Goal: Information Seeking & Learning: Learn about a topic

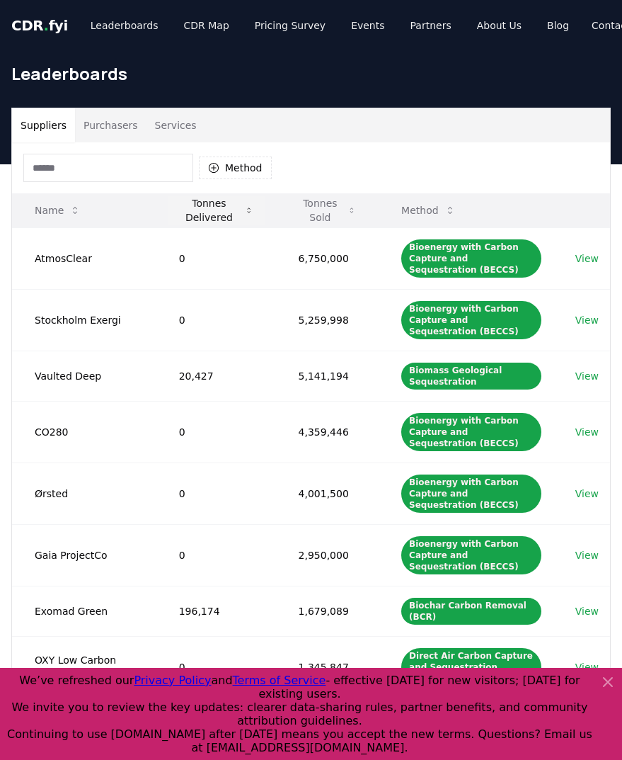
scroll to position [71, 0]
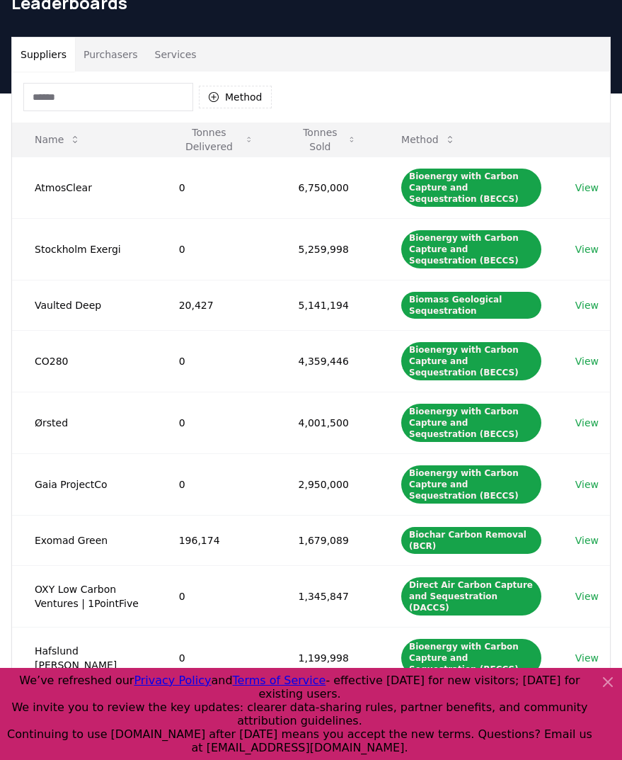
click at [132, 49] on button "Purchasers" at bounding box center [110, 55] width 71 height 34
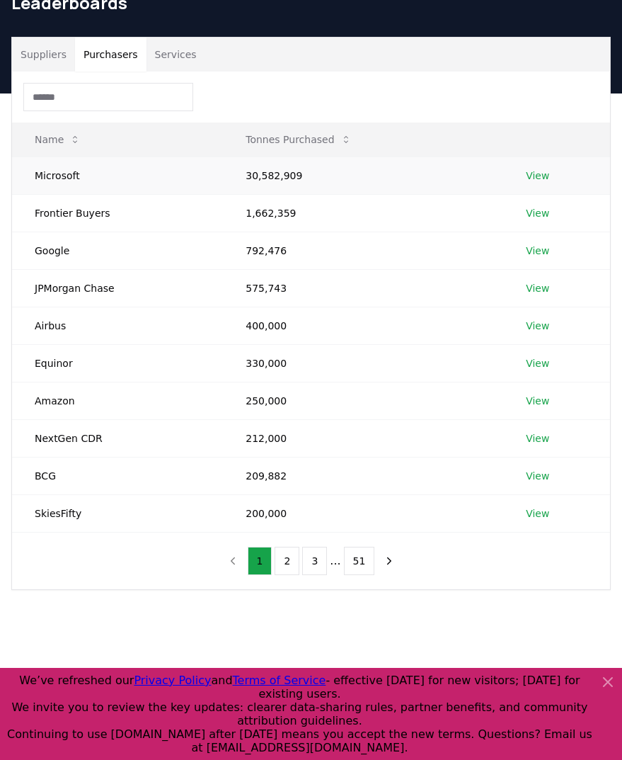
click at [538, 181] on link "View" at bounding box center [537, 175] width 23 height 14
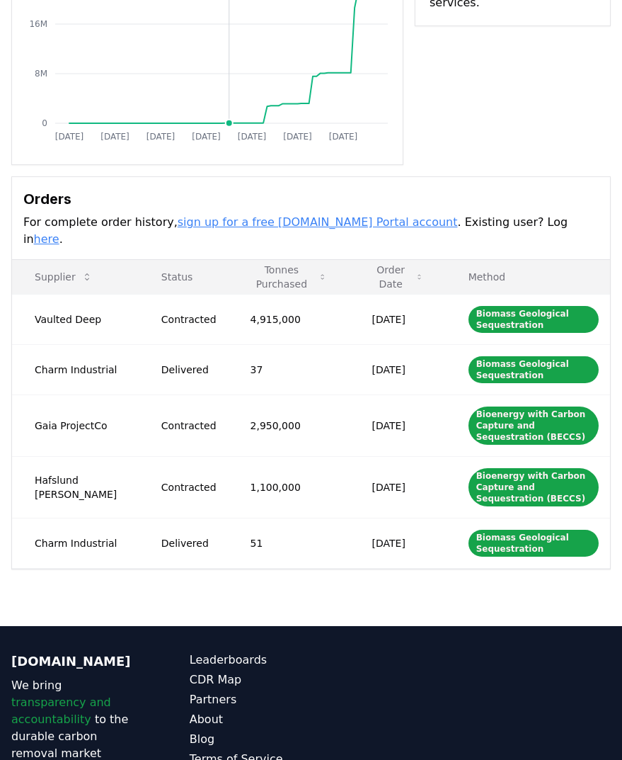
scroll to position [283, 0]
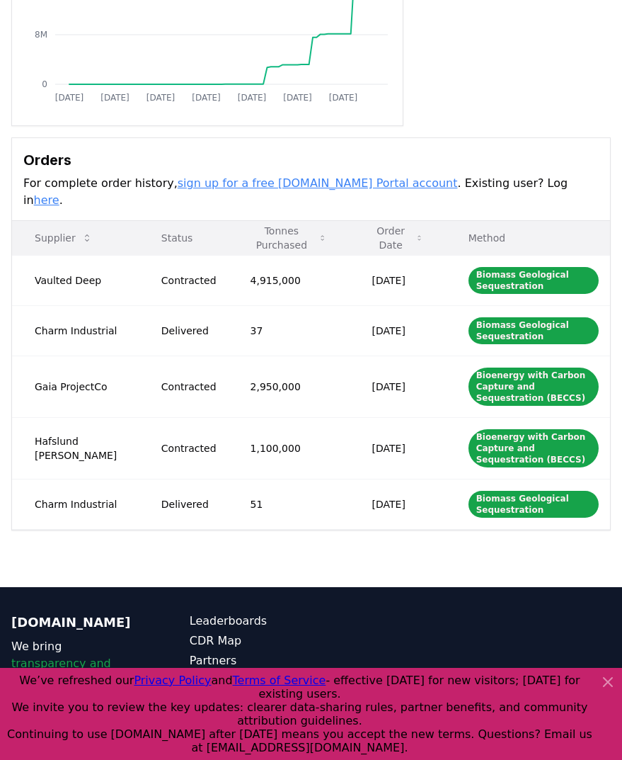
click at [150, 231] on p "Status" at bounding box center [183, 238] width 67 height 14
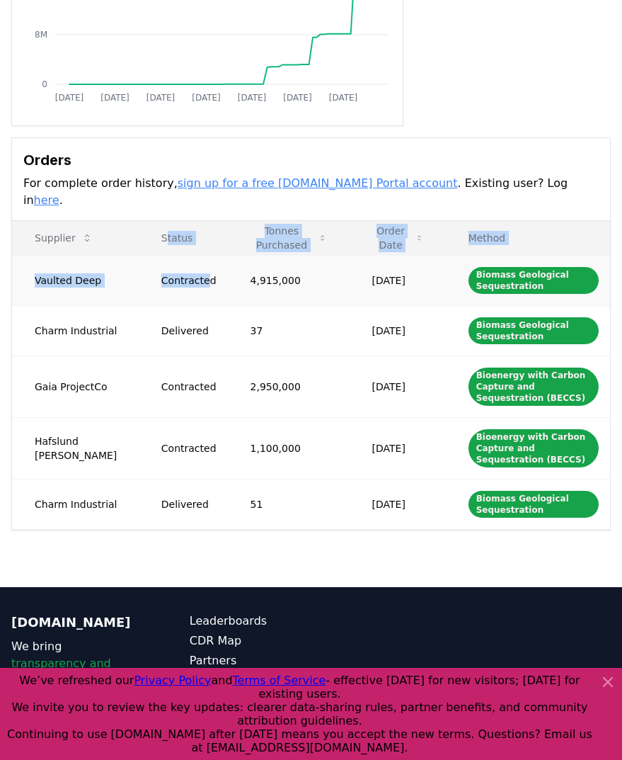
drag, startPoint x: 145, startPoint y: 219, endPoint x: 189, endPoint y: 277, distance: 72.8
click at [187, 260] on table "Supplier Status Tonnes Purchased Order Date Method Vaulted Deep Contracted 4,91…" at bounding box center [311, 375] width 598 height 309
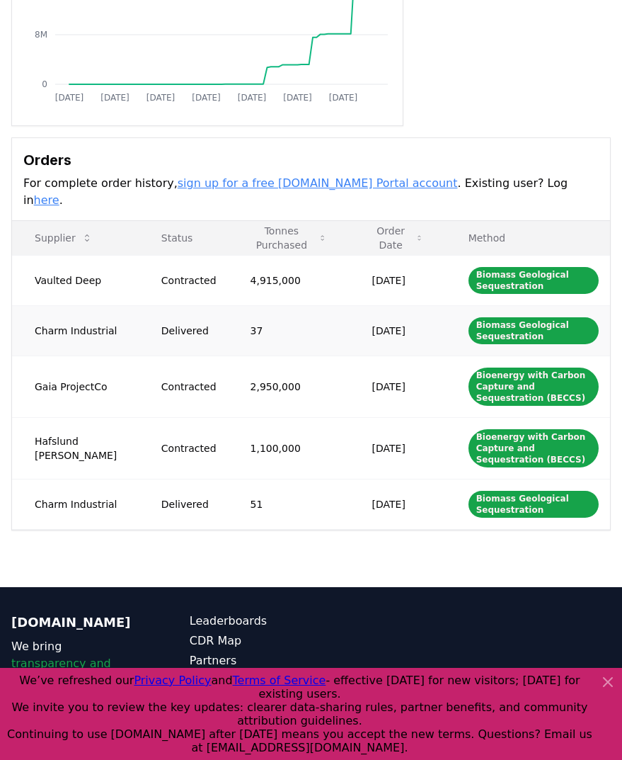
click at [178, 326] on td "Delivered" at bounding box center [183, 330] width 89 height 50
click at [81, 421] on td "Hafslund Celsio" at bounding box center [75, 448] width 127 height 62
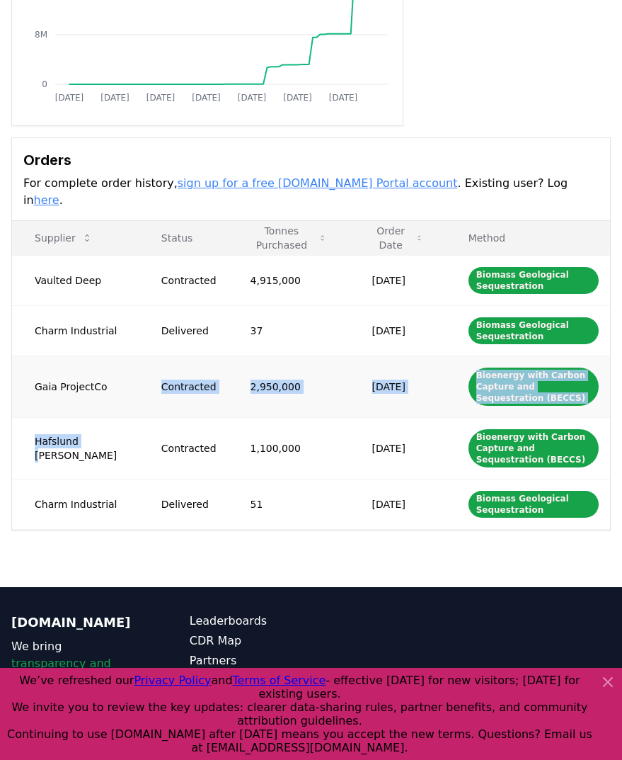
drag, startPoint x: 85, startPoint y: 415, endPoint x: 120, endPoint y: 367, distance: 59.3
click at [116, 370] on tbody "Vaulted Deep Contracted 4,915,000 Jul 17, 2025 Biomass Geological Sequestration…" at bounding box center [311, 392] width 598 height 274
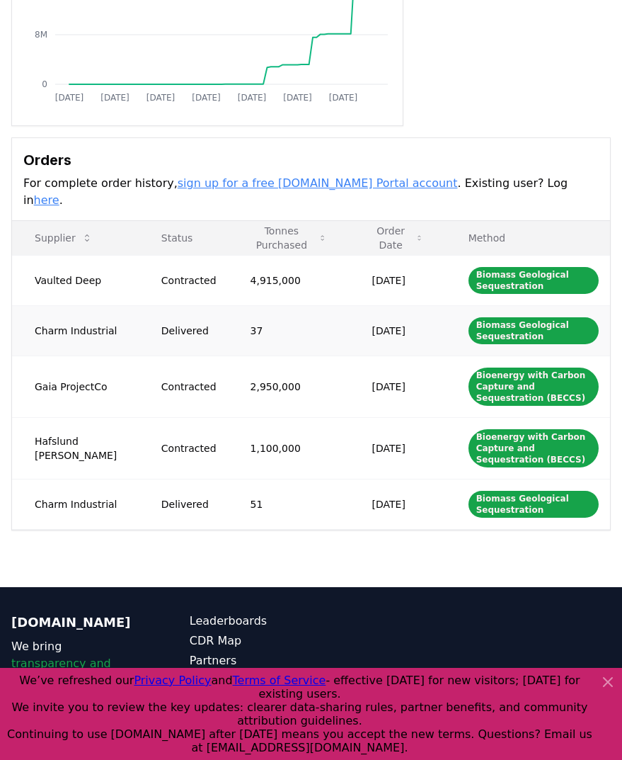
click at [180, 338] on td "Delivered" at bounding box center [183, 330] width 89 height 50
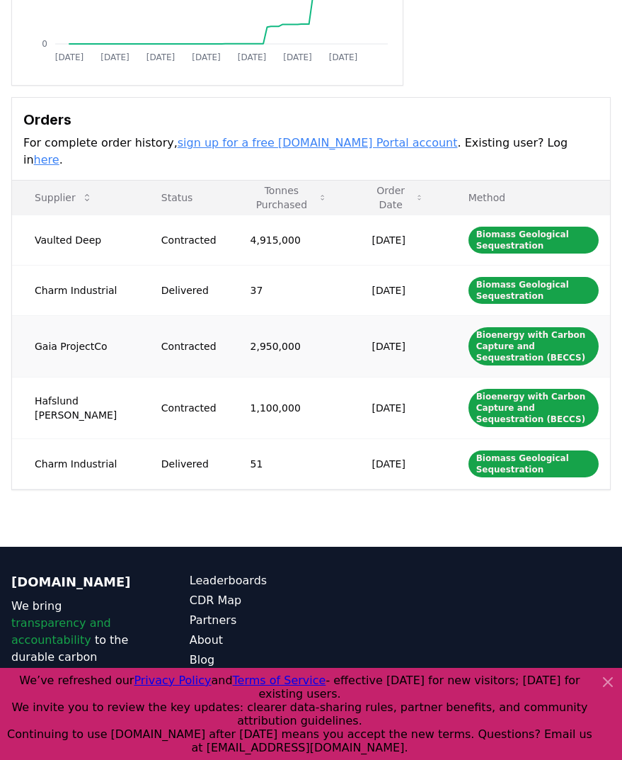
scroll to position [362, 0]
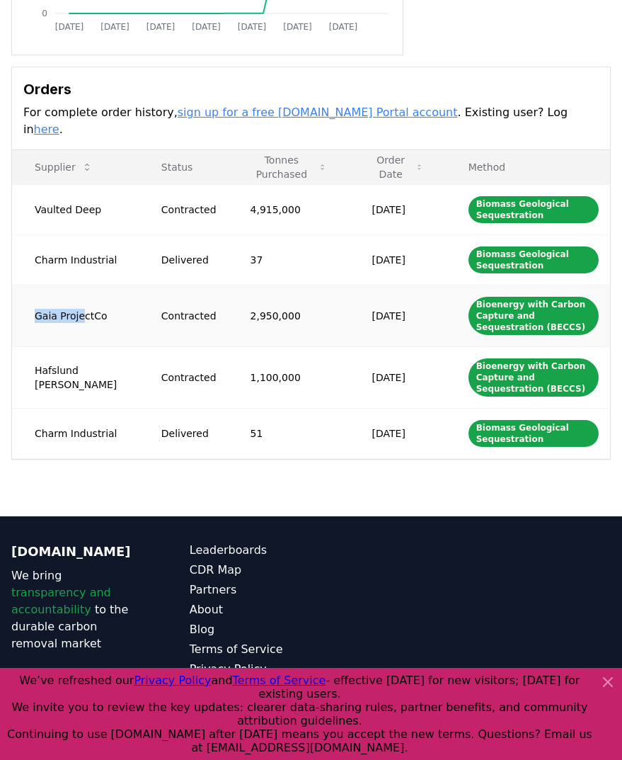
drag, startPoint x: 79, startPoint y: 286, endPoint x: 14, endPoint y: 280, distance: 64.7
click at [14, 285] on td "Gaia ProjectCo" at bounding box center [75, 316] width 127 height 62
click at [151, 346] on td "Contracted" at bounding box center [183, 377] width 89 height 62
drag, startPoint x: 42, startPoint y: 340, endPoint x: 98, endPoint y: 340, distance: 55.9
click at [98, 346] on td "Hafslund Celsio" at bounding box center [75, 377] width 127 height 62
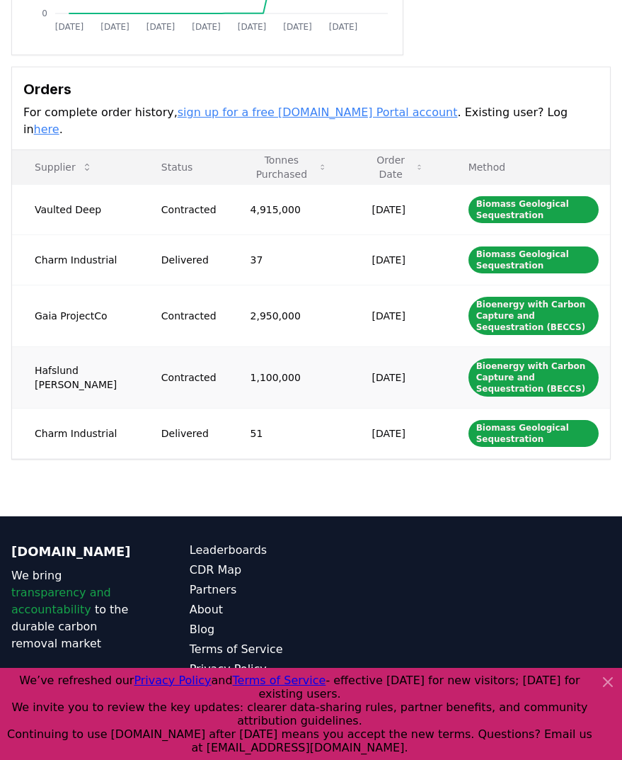
click at [102, 346] on td "Hafslund Celsio" at bounding box center [75, 377] width 127 height 62
drag, startPoint x: 114, startPoint y: 339, endPoint x: 21, endPoint y: 338, distance: 92.7
click at [21, 346] on td "Hafslund Celsio" at bounding box center [75, 377] width 127 height 62
copy td "Hafslund Celsio"
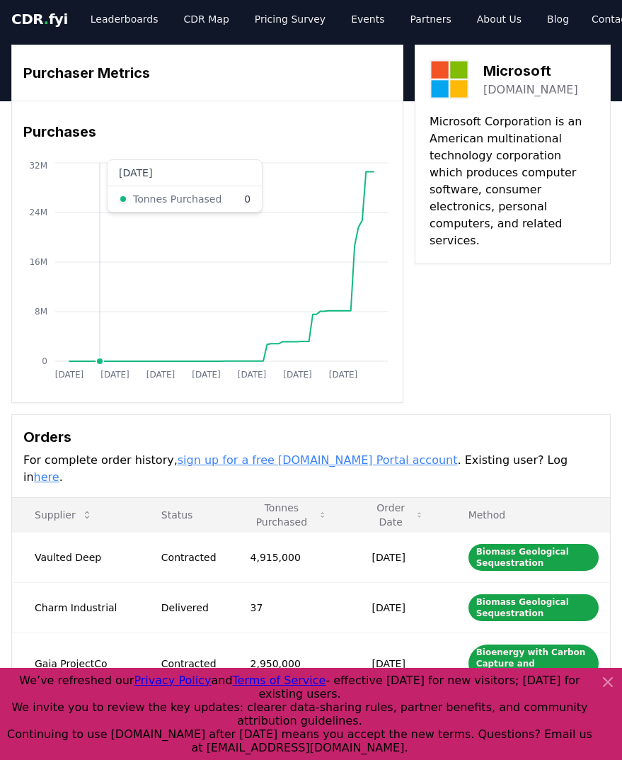
scroll to position [0, 0]
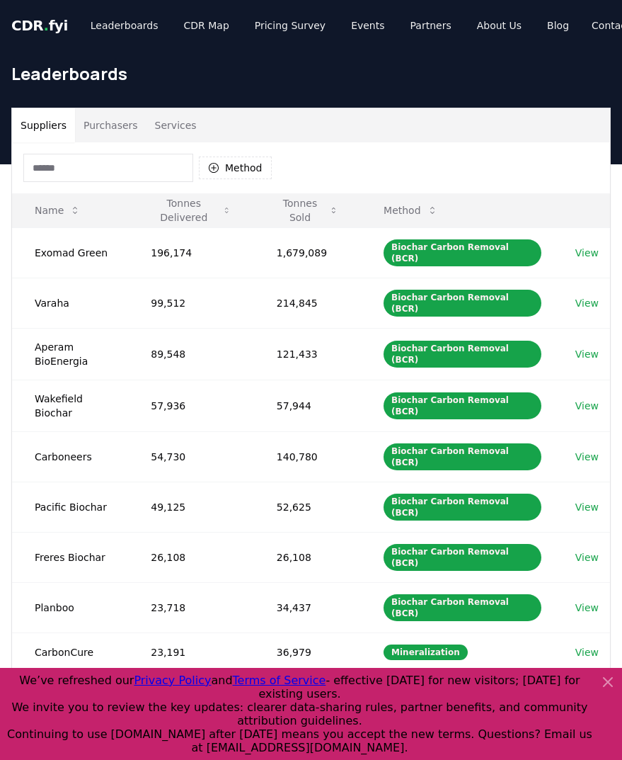
click at [115, 121] on button "Purchasers" at bounding box center [110, 125] width 71 height 34
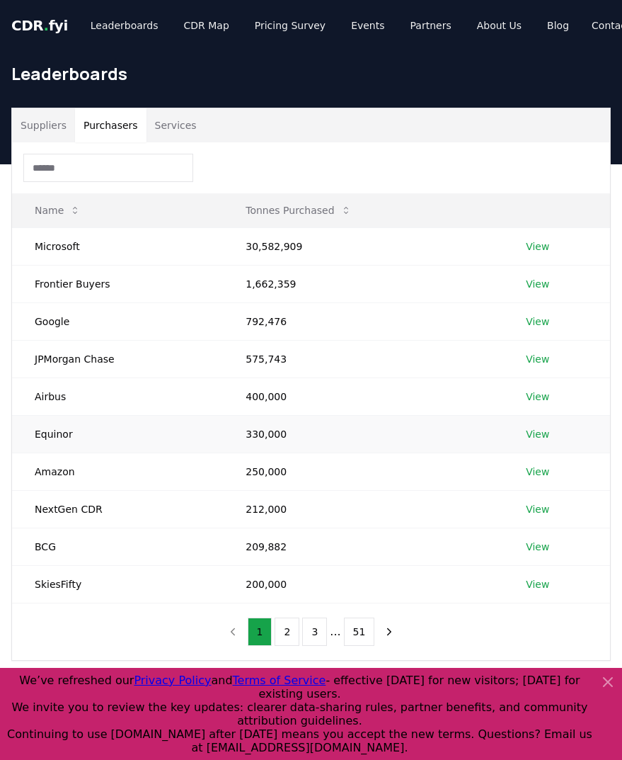
click at [534, 435] on link "View" at bounding box center [537, 434] width 23 height 14
click at [122, 134] on button "Purchasers" at bounding box center [110, 125] width 71 height 34
click at [534, 471] on link "View" at bounding box center [537, 471] width 23 height 14
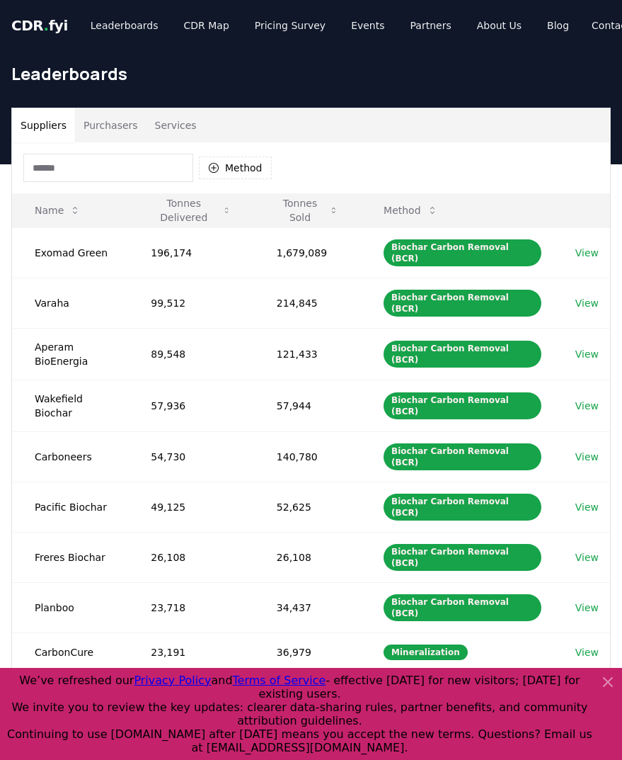
click at [101, 123] on button "Purchasers" at bounding box center [110, 125] width 71 height 34
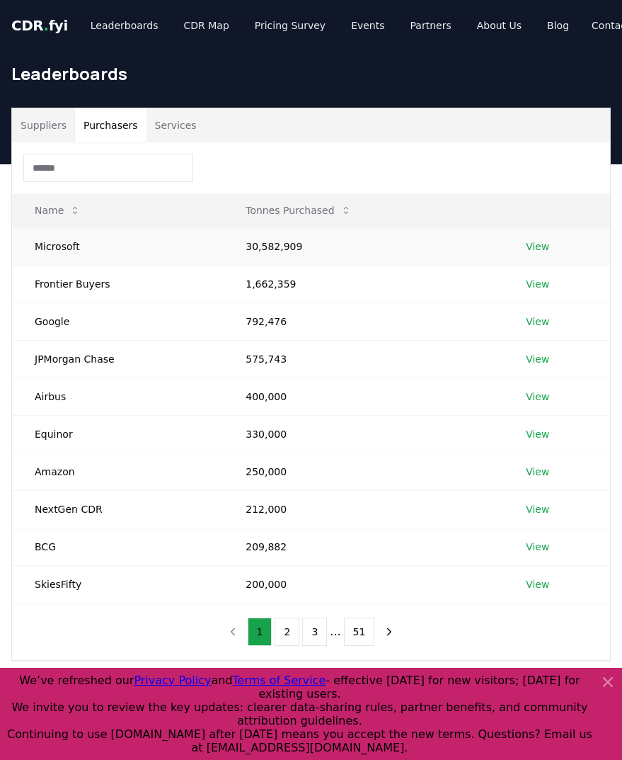
click at [534, 244] on link "View" at bounding box center [537, 246] width 23 height 14
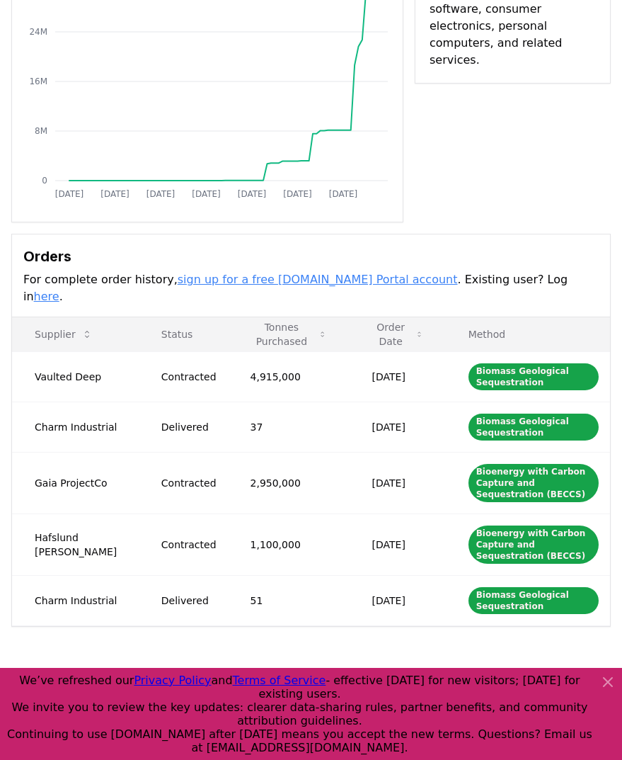
scroll to position [212, 0]
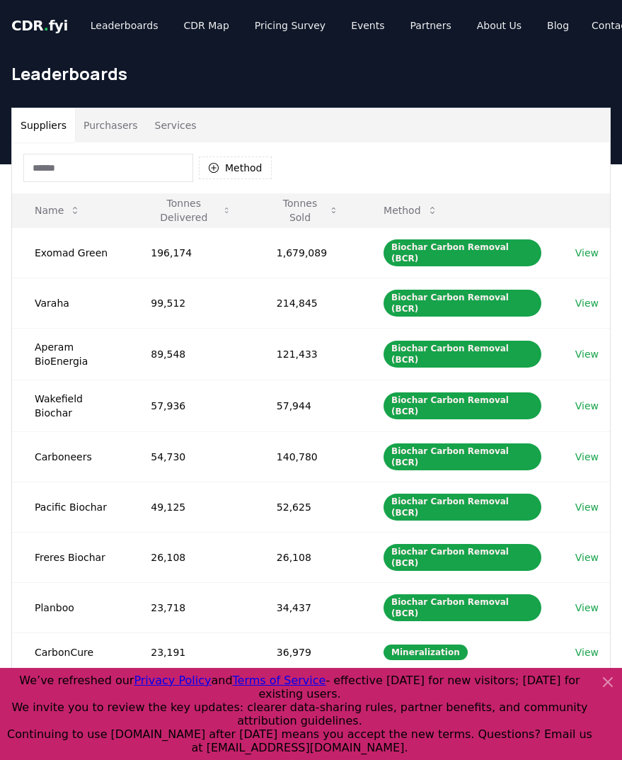
click at [84, 121] on button "Purchasers" at bounding box center [110, 125] width 71 height 34
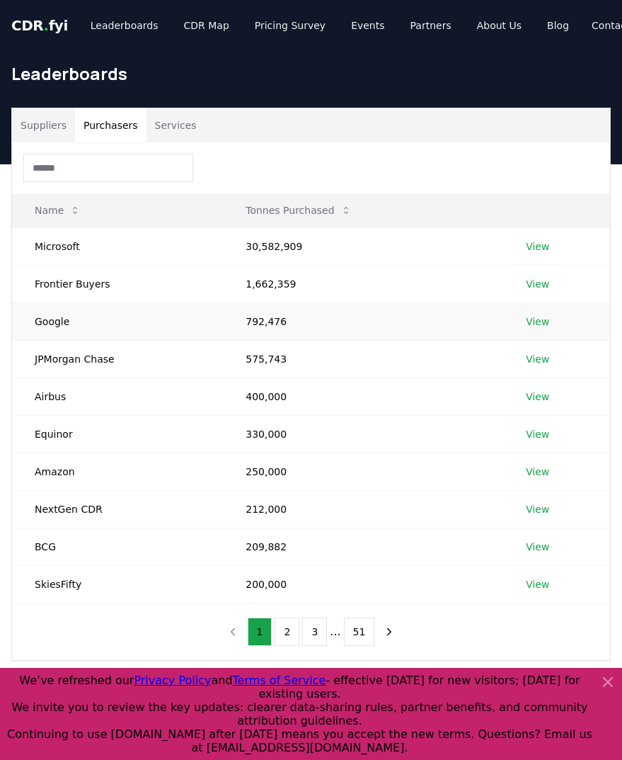
click at [538, 321] on link "View" at bounding box center [537, 321] width 23 height 14
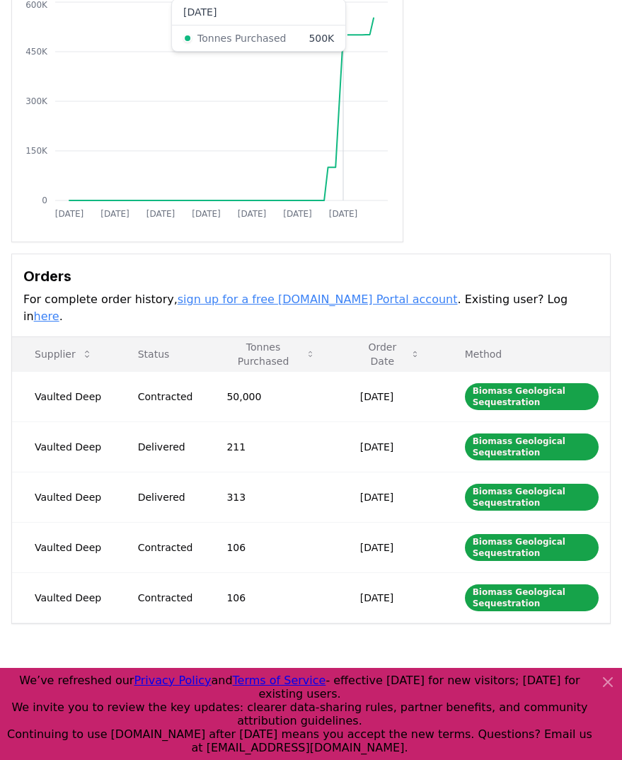
scroll to position [212, 0]
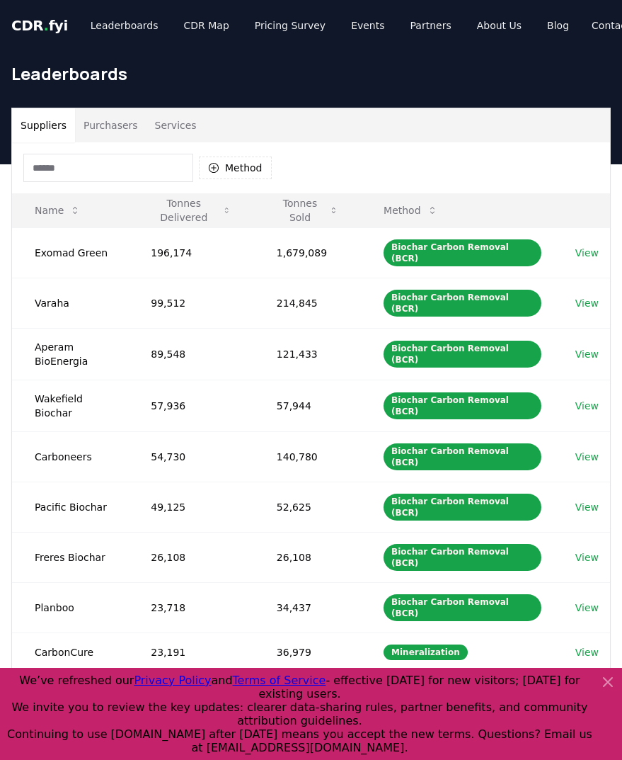
click at [117, 125] on button "Purchasers" at bounding box center [110, 125] width 71 height 34
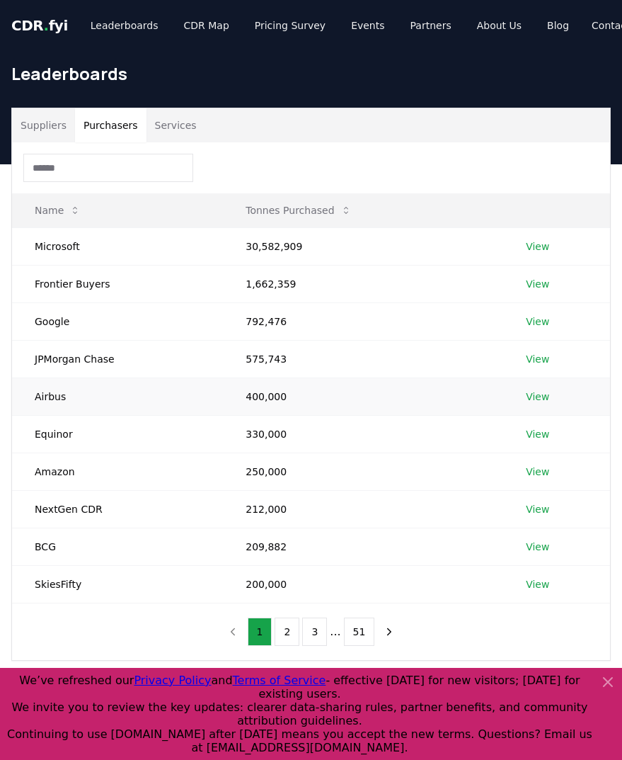
click at [543, 392] on link "View" at bounding box center [537, 396] width 23 height 14
click at [88, 115] on button "Purchasers" at bounding box center [110, 125] width 71 height 34
click at [531, 545] on link "View" at bounding box center [537, 546] width 23 height 14
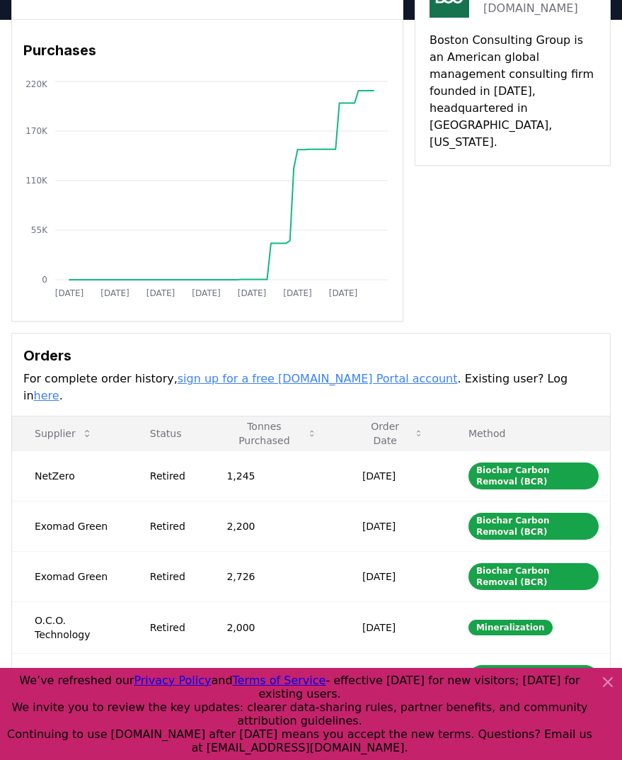
scroll to position [71, 0]
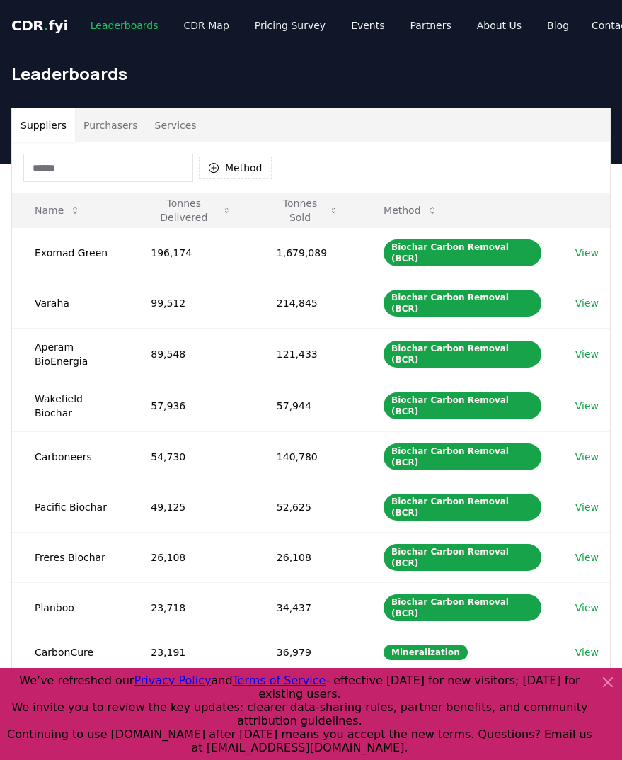
click at [137, 21] on link "Leaderboards" at bounding box center [124, 25] width 91 height 25
click at [299, 23] on link "Pricing Survey" at bounding box center [290, 25] width 93 height 25
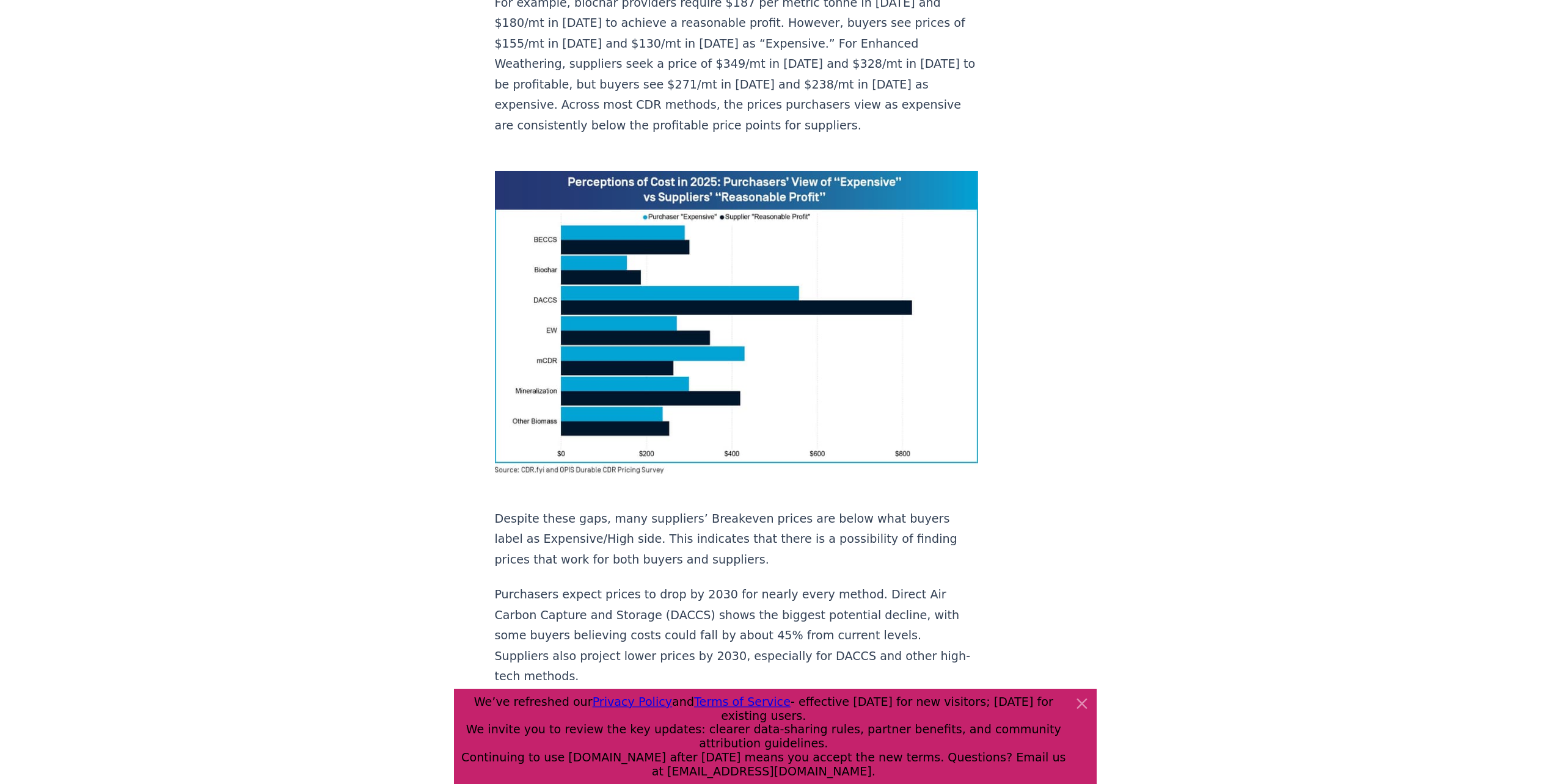
scroll to position [855, 0]
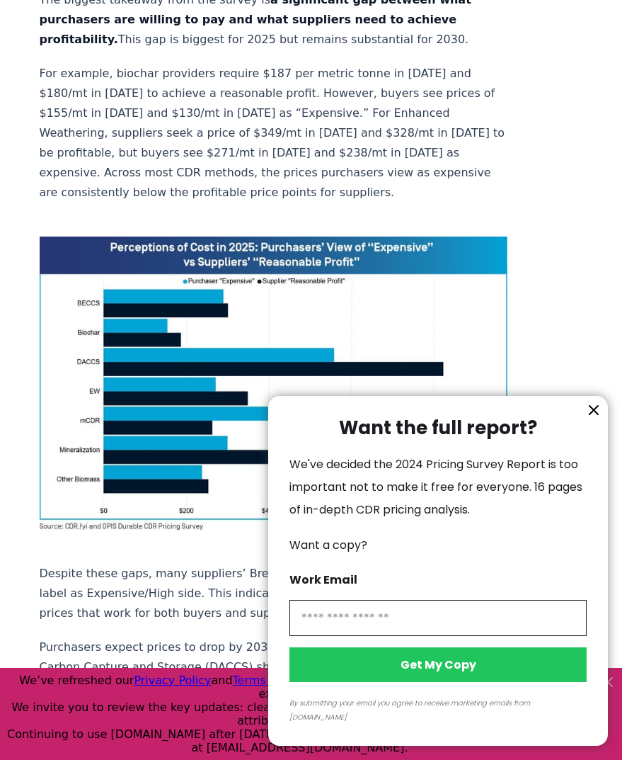
click at [306, 257] on div at bounding box center [311, 380] width 622 height 760
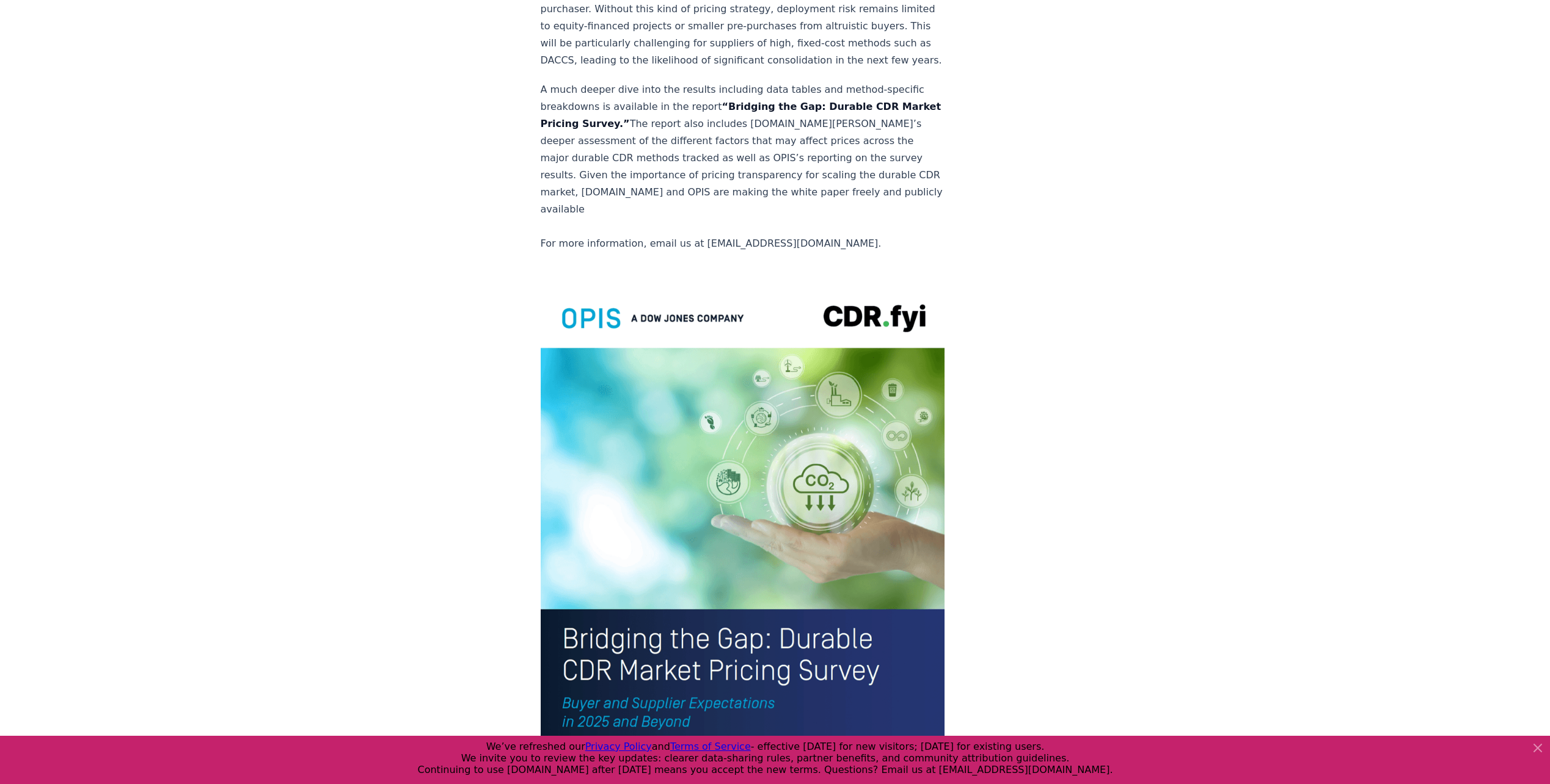
scroll to position [2513, 0]
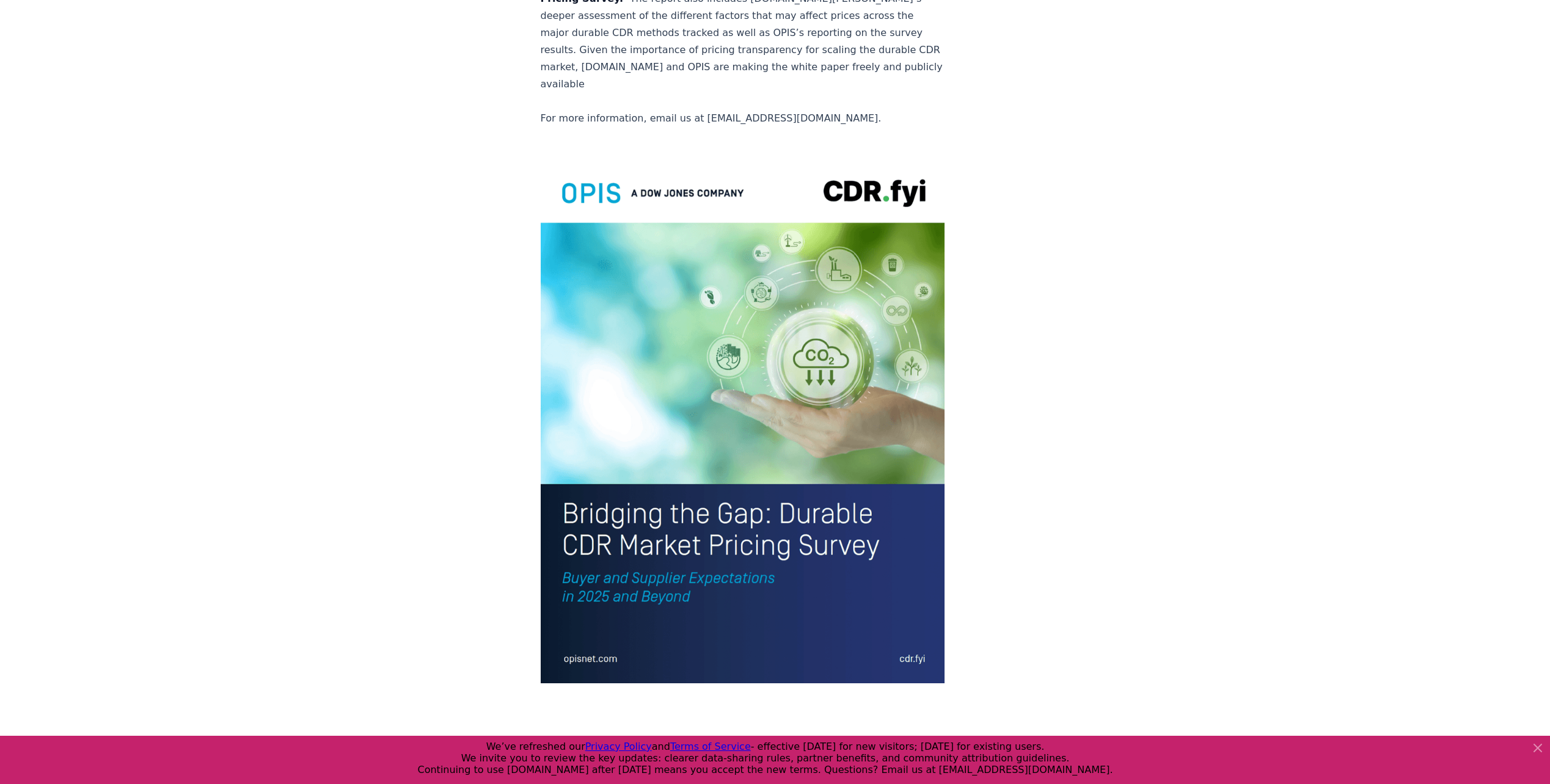
click at [537, 356] on img at bounding box center [742, 419] width 405 height 527
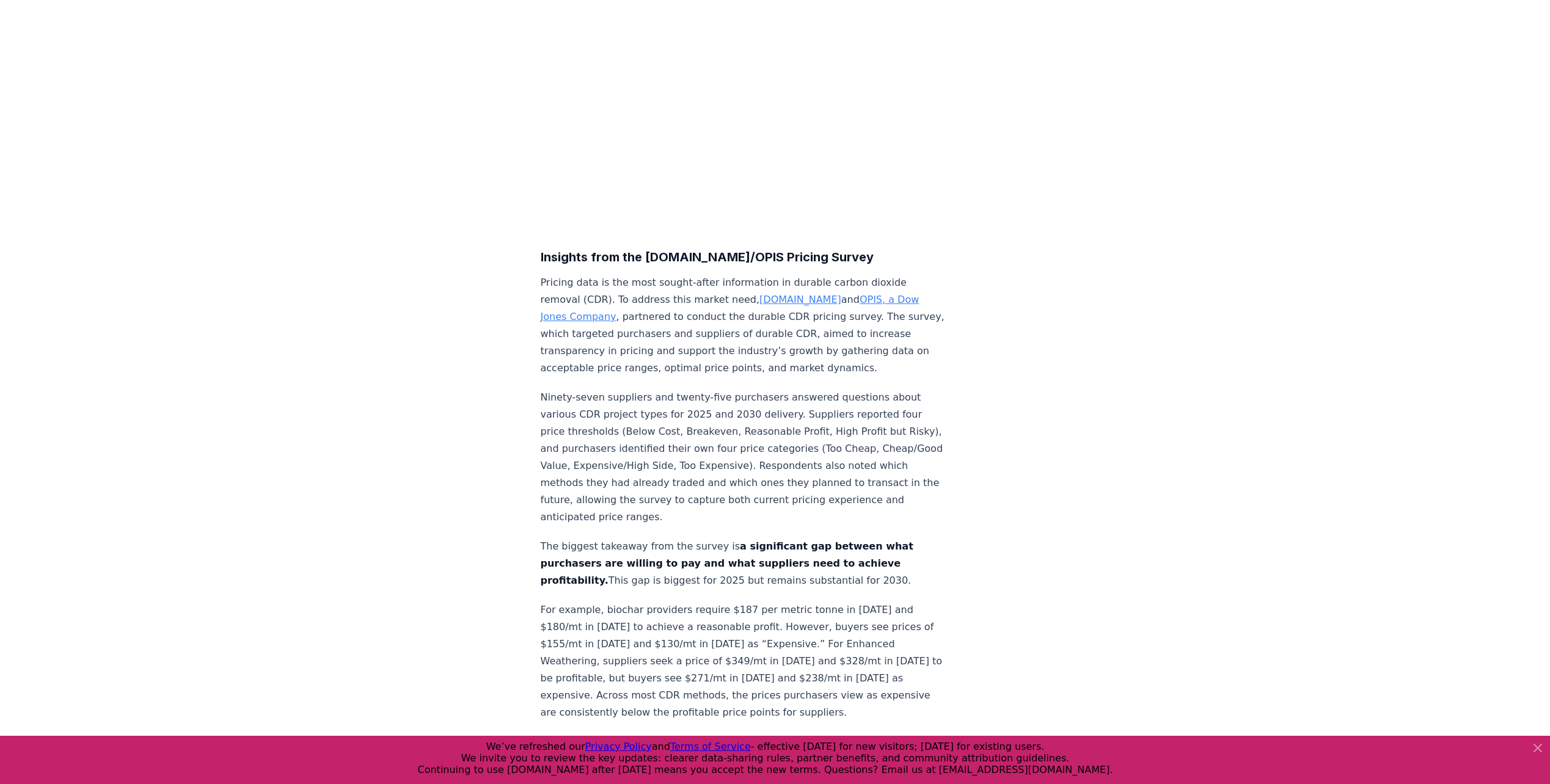
scroll to position [0, 0]
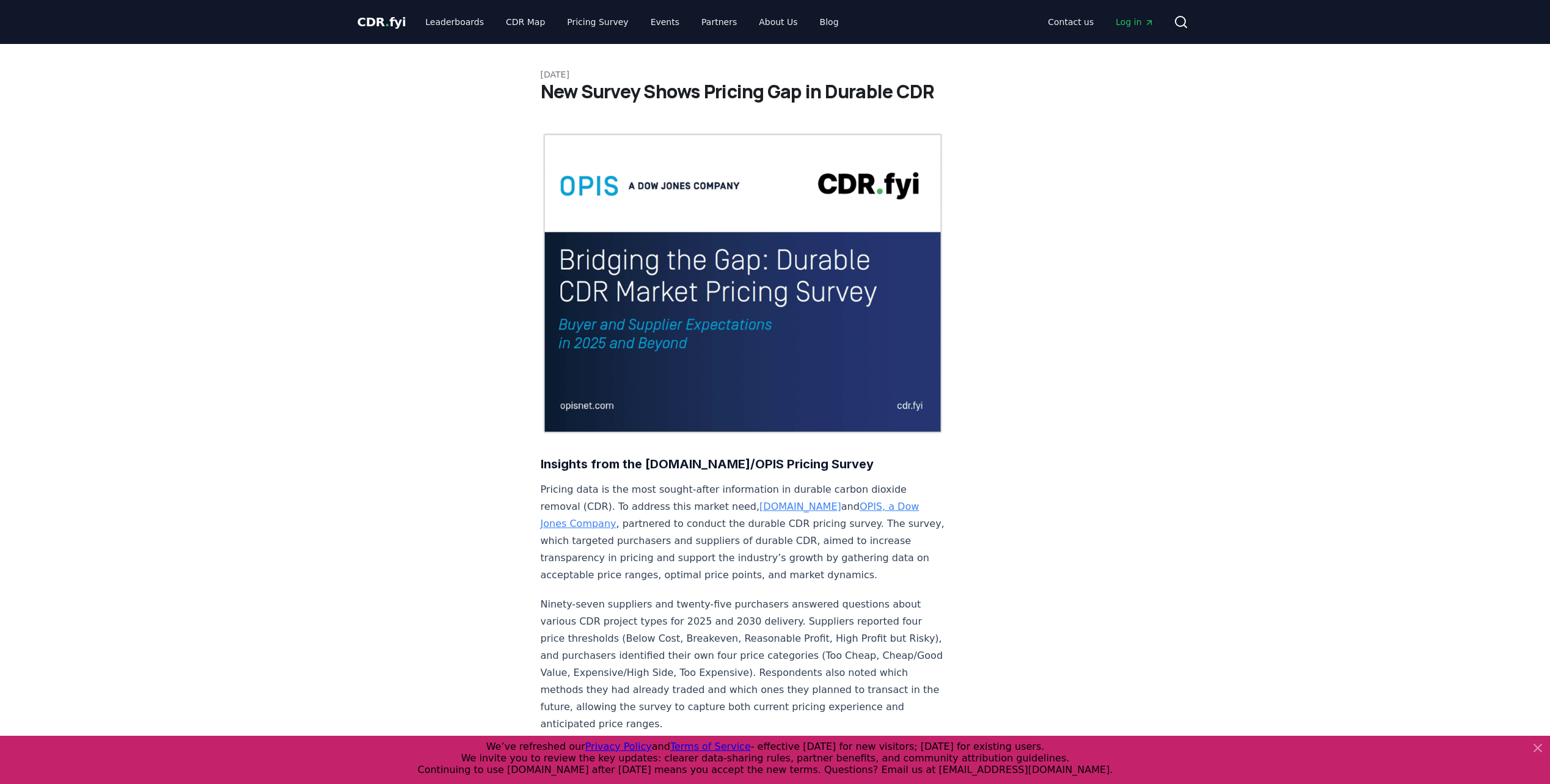
click at [537, 369] on img at bounding box center [742, 283] width 405 height 303
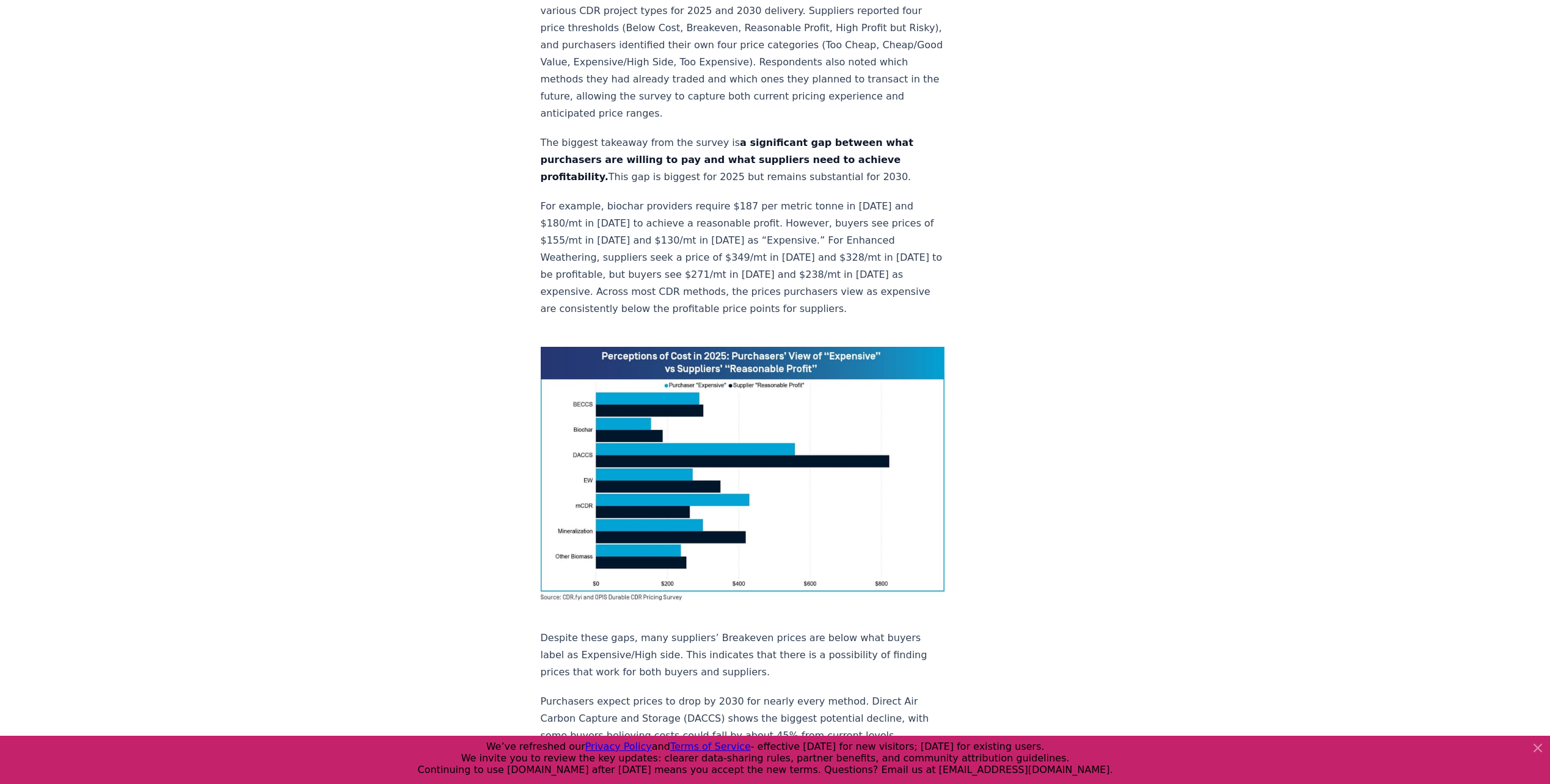
scroll to position [672, 0]
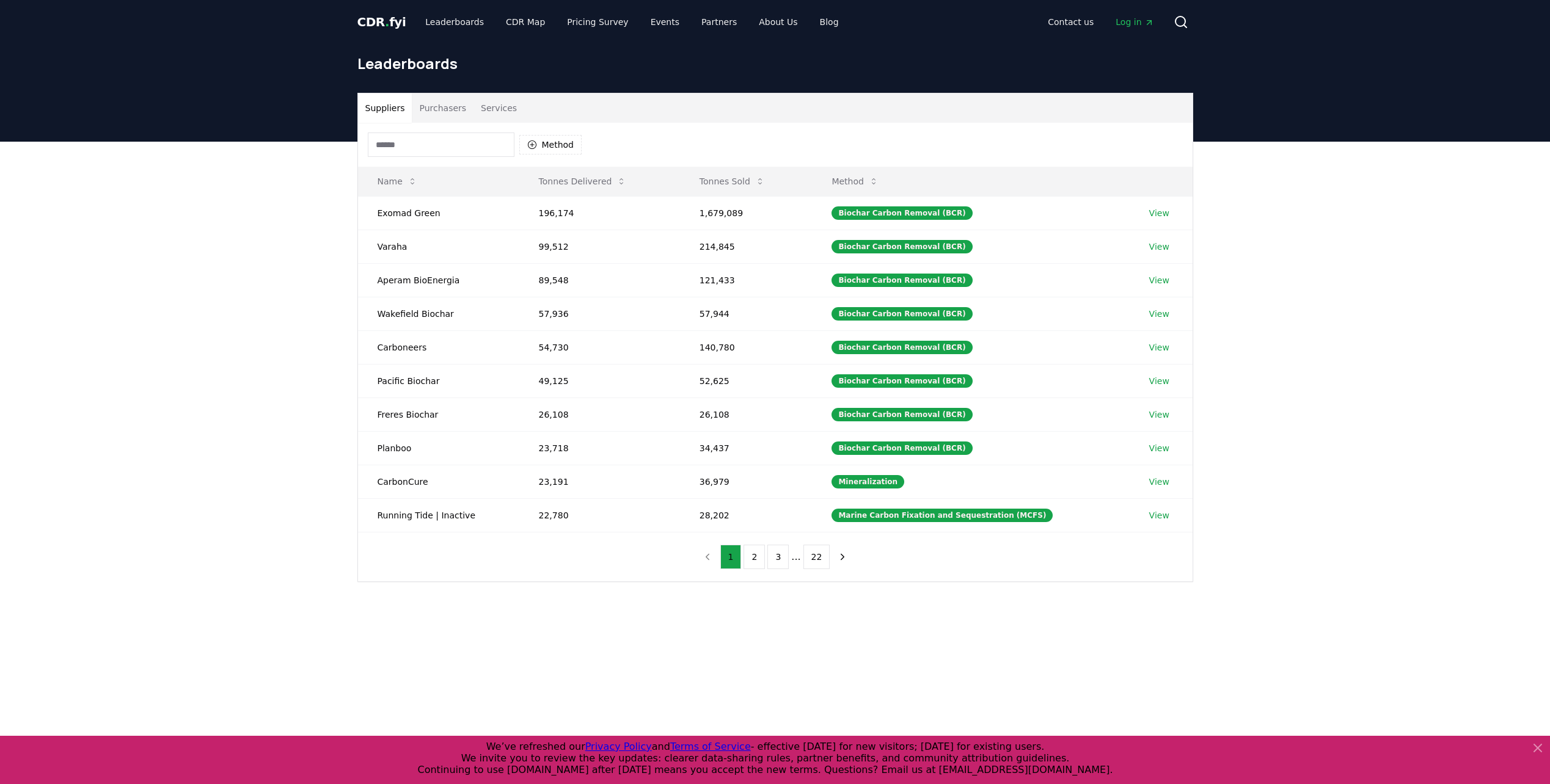
click at [369, 17] on span "CDR . fyi" at bounding box center [381, 22] width 49 height 15
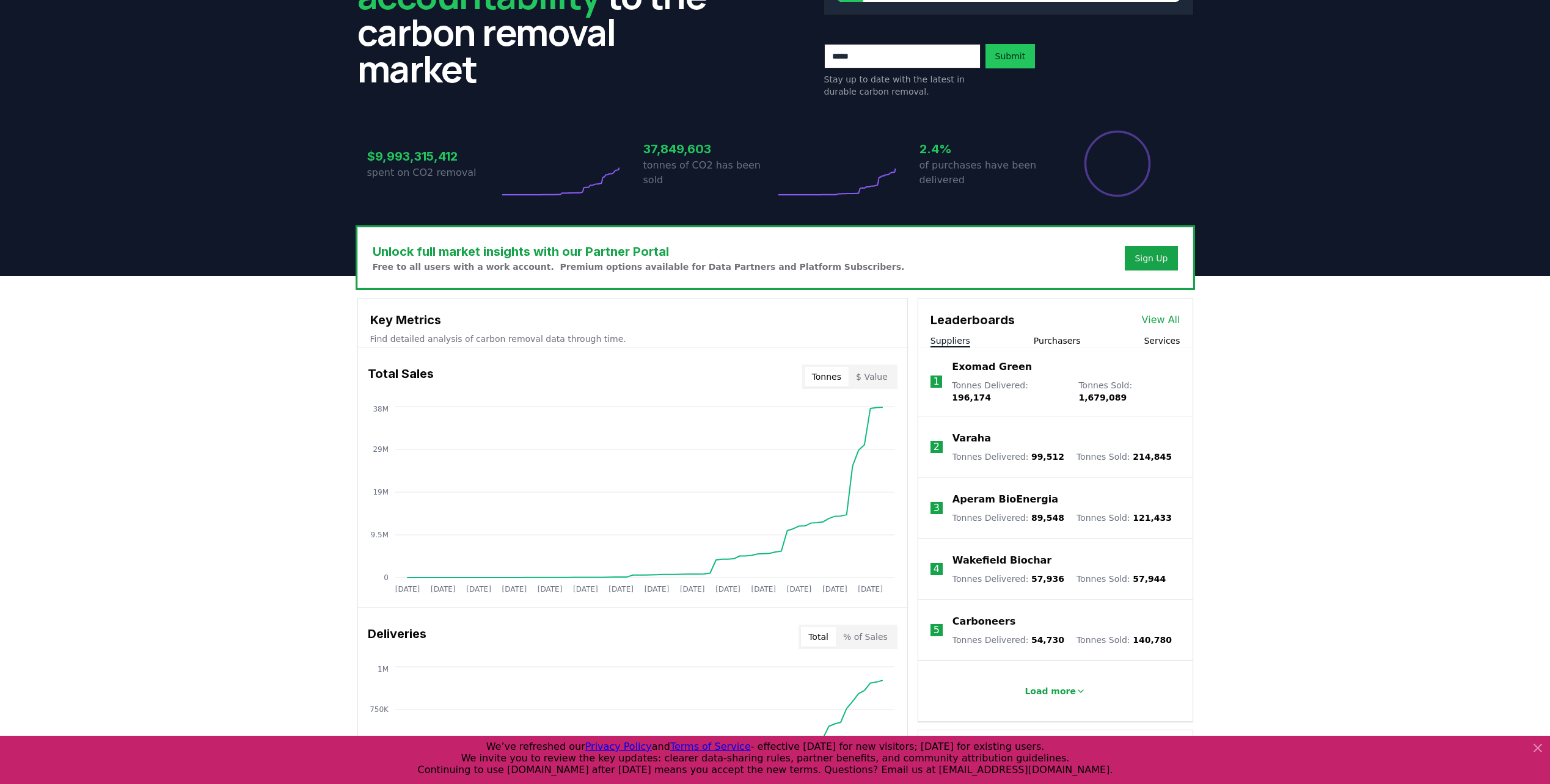
scroll to position [183, 0]
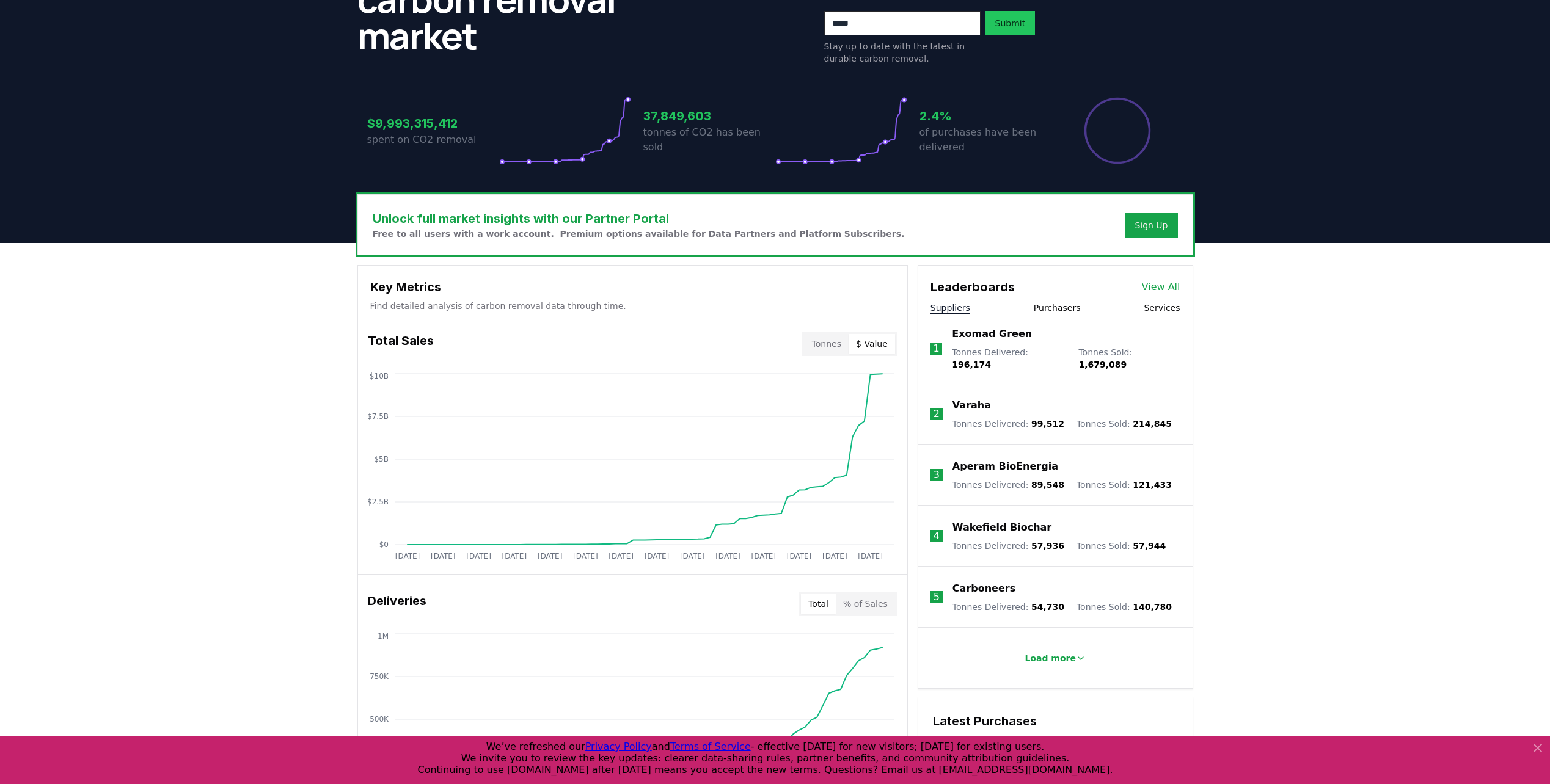
click at [537, 336] on button "$ Value" at bounding box center [872, 343] width 47 height 20
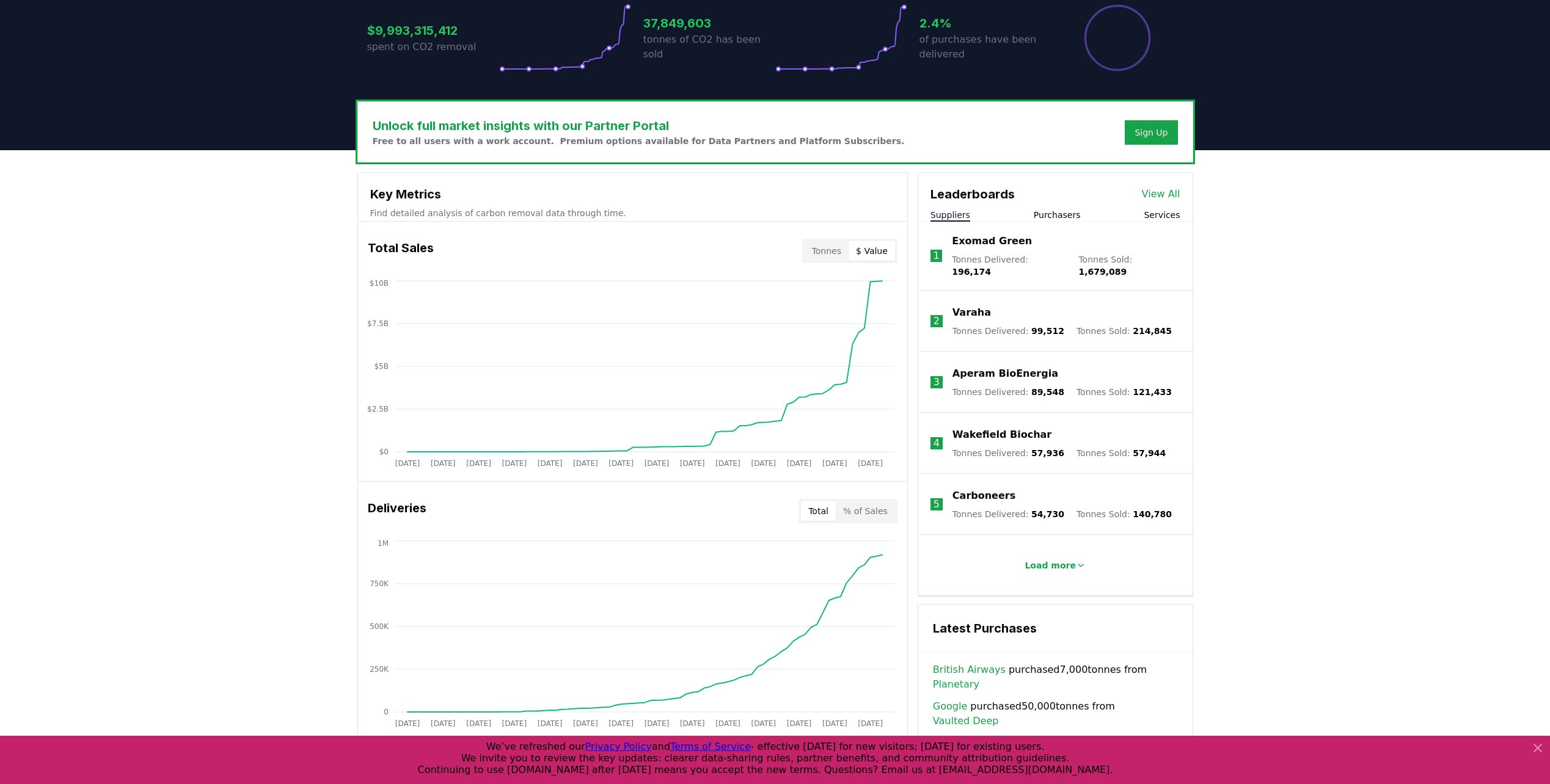
scroll to position [305, 0]
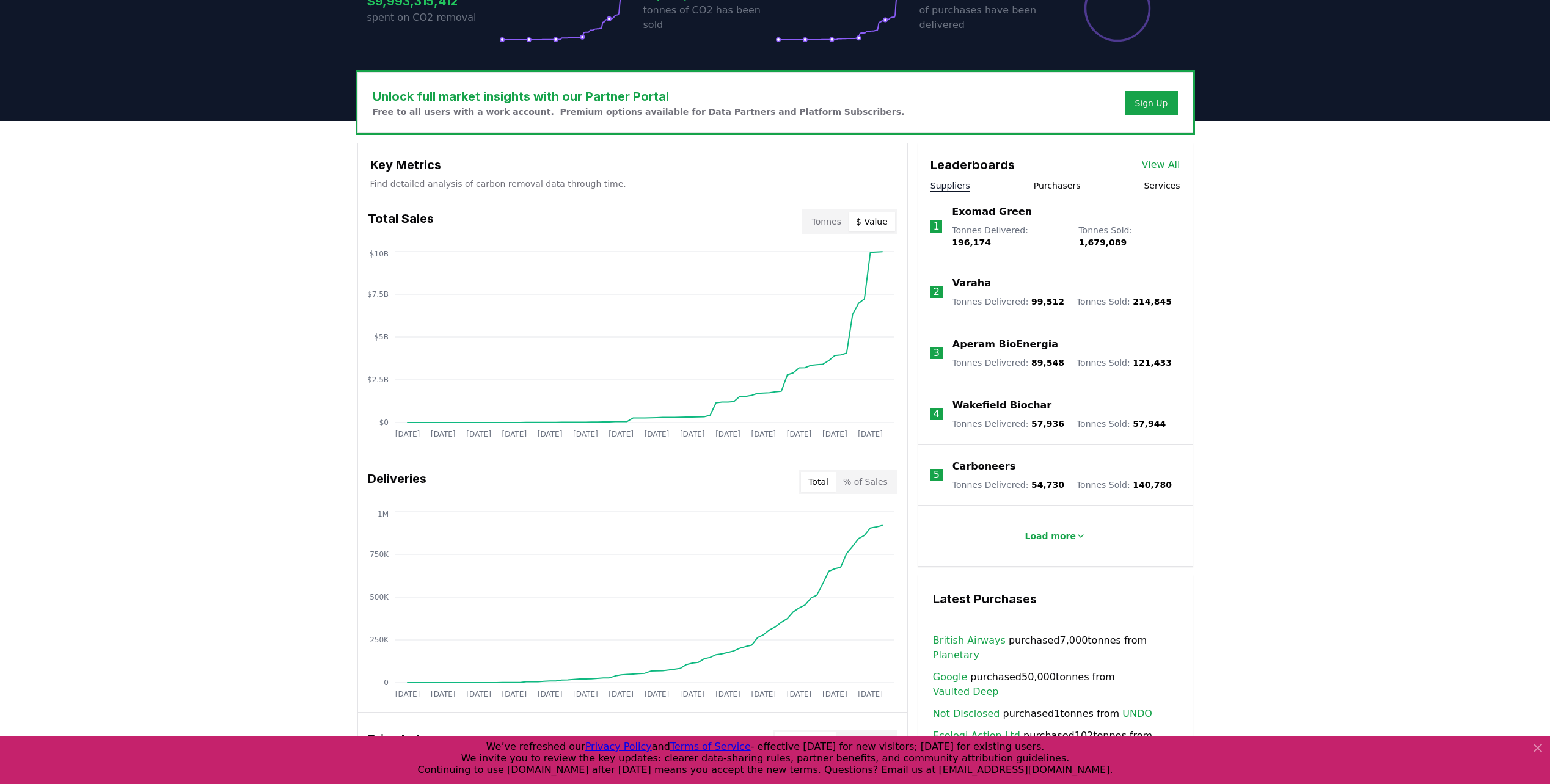
click at [537, 530] on p "Load more" at bounding box center [1049, 536] width 51 height 12
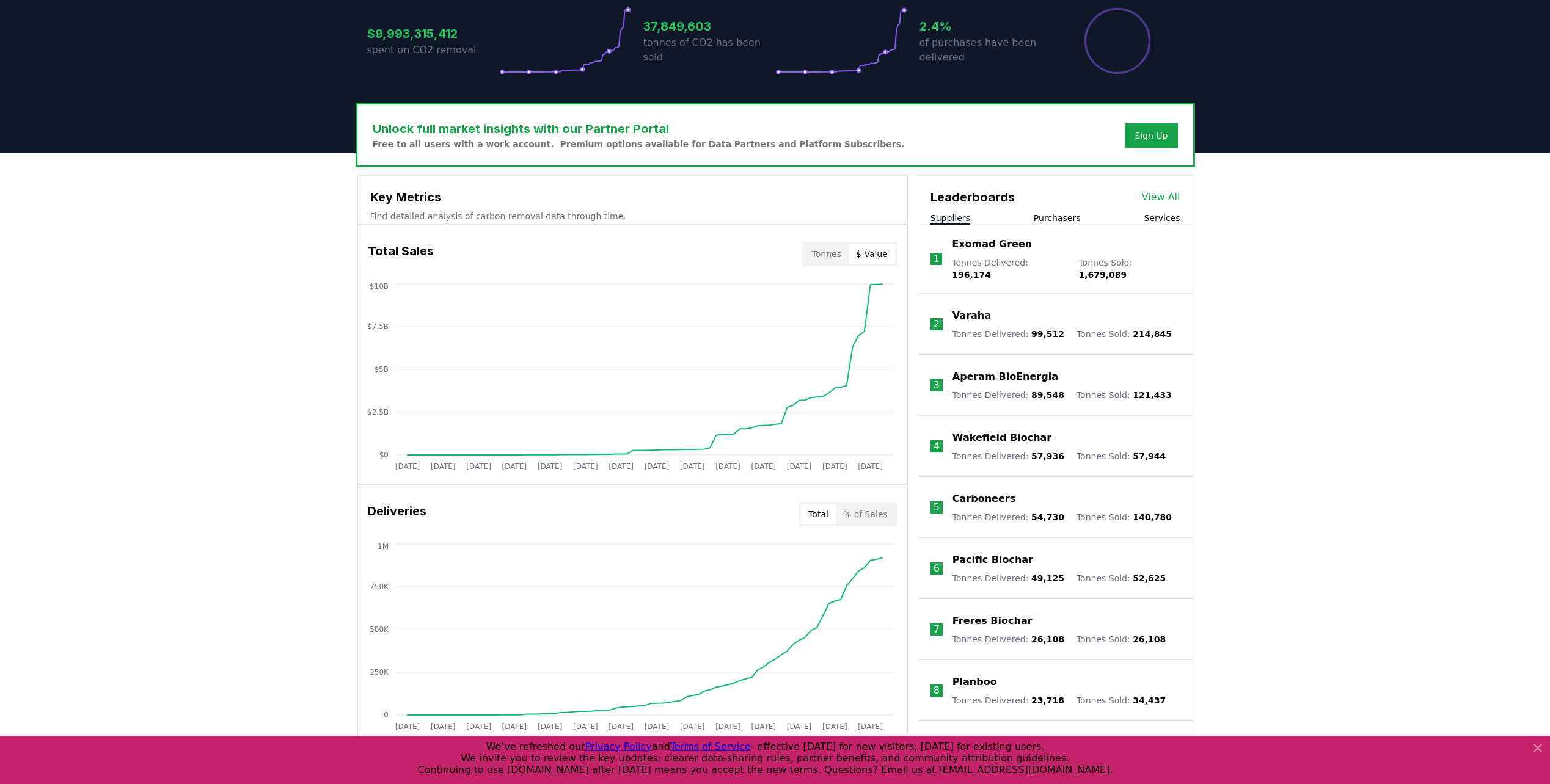
scroll to position [244, 0]
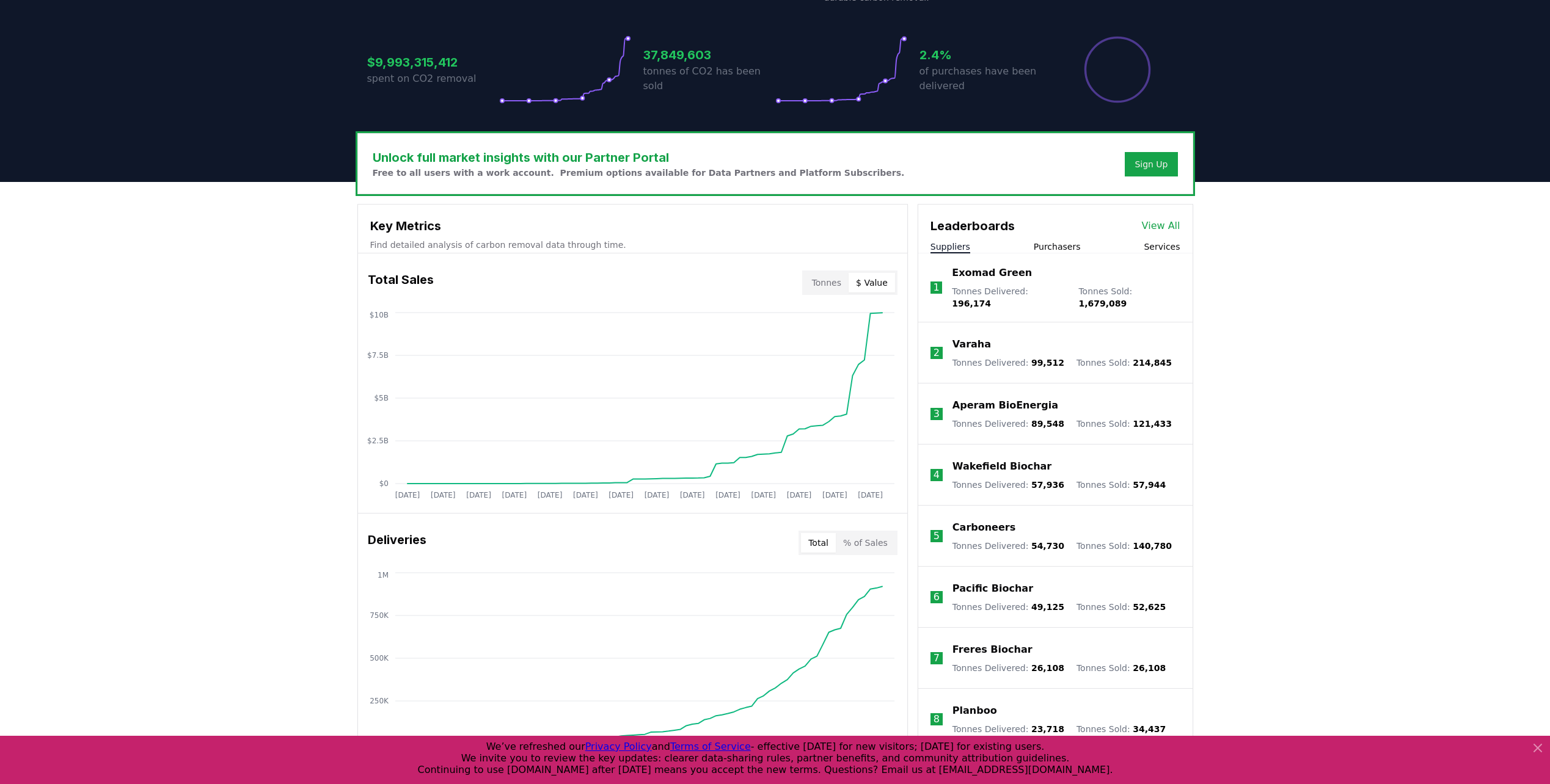
click at [537, 248] on button "Purchasers" at bounding box center [1057, 247] width 47 height 12
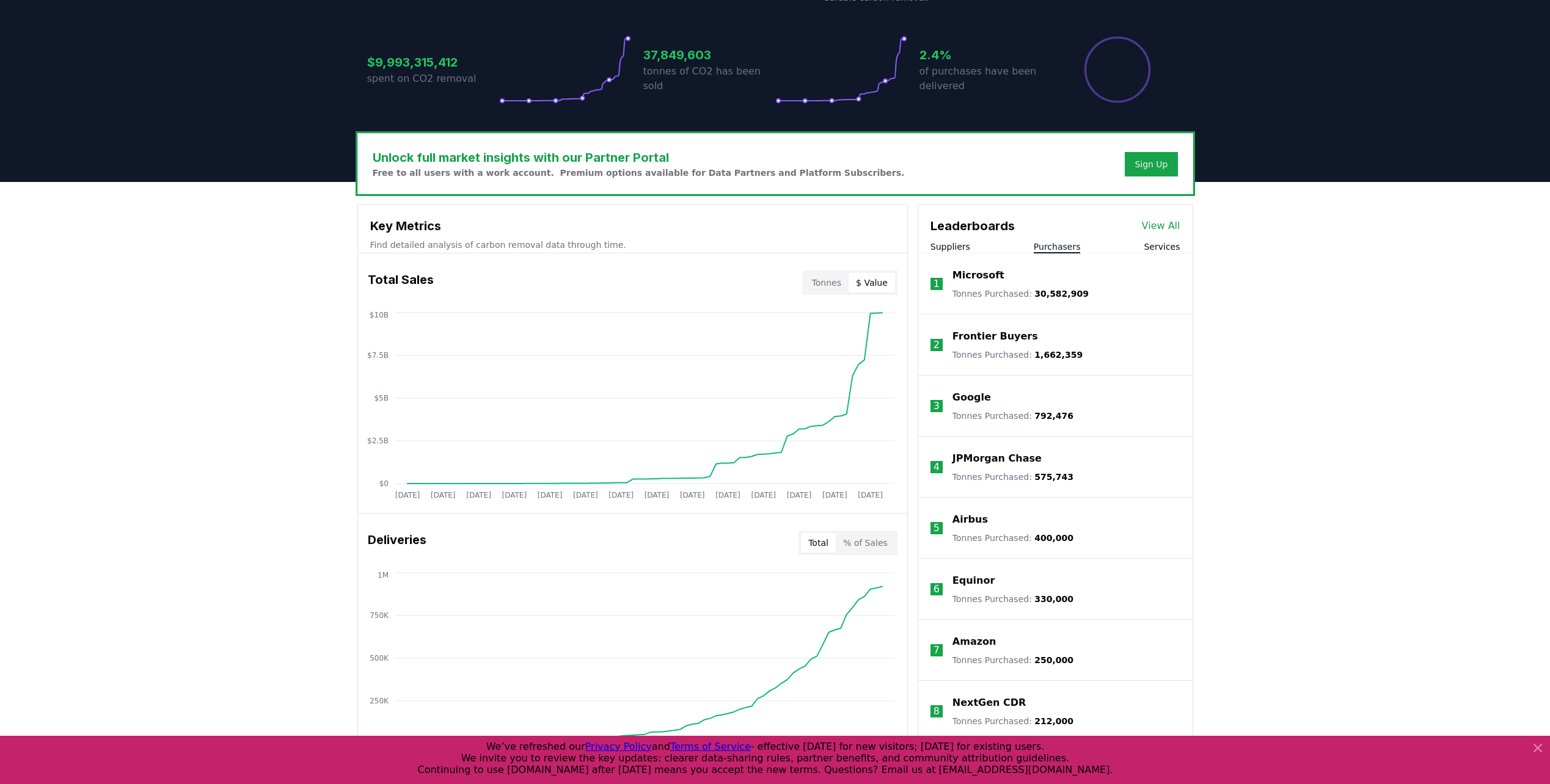
click at [537, 248] on button "Services" at bounding box center [1162, 247] width 36 height 12
click at [537, 248] on button "Purchasers" at bounding box center [1057, 247] width 47 height 12
